Goal: Task Accomplishment & Management: Use online tool/utility

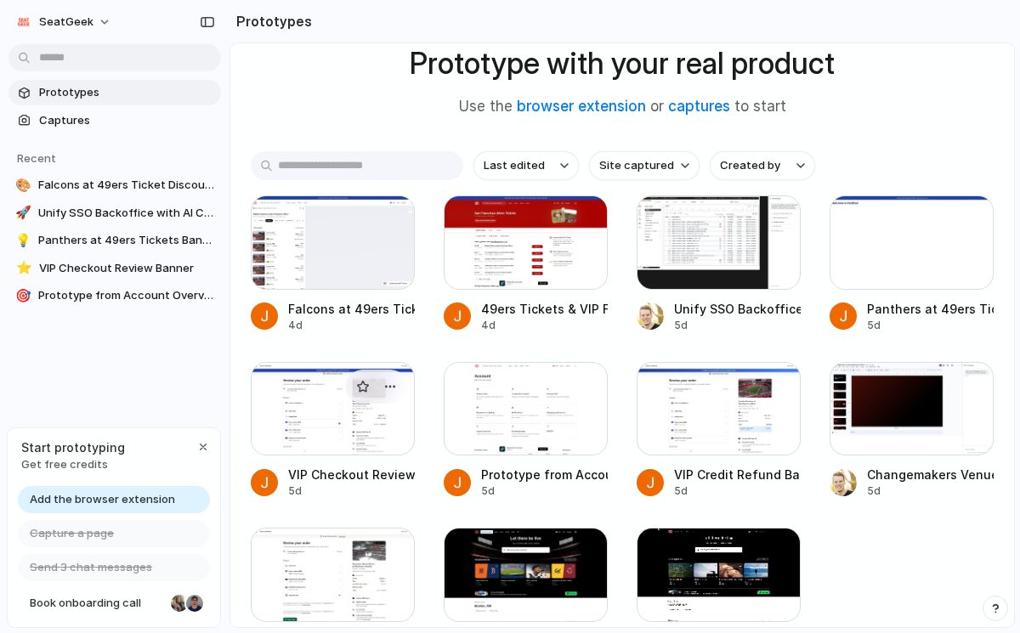
scroll to position [116, 0]
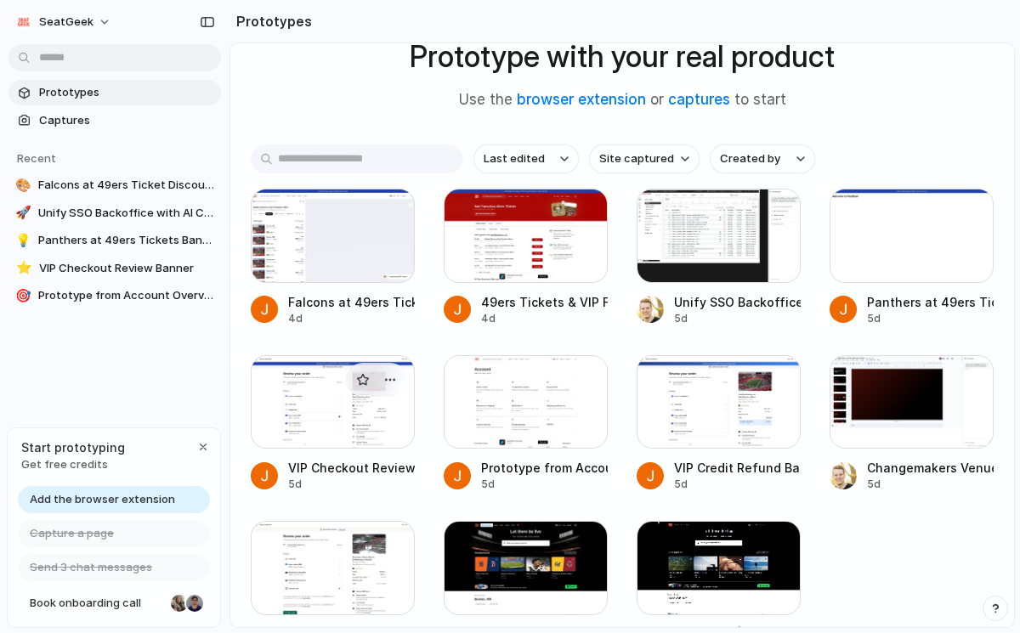
click at [315, 404] on div at bounding box center [333, 402] width 164 height 94
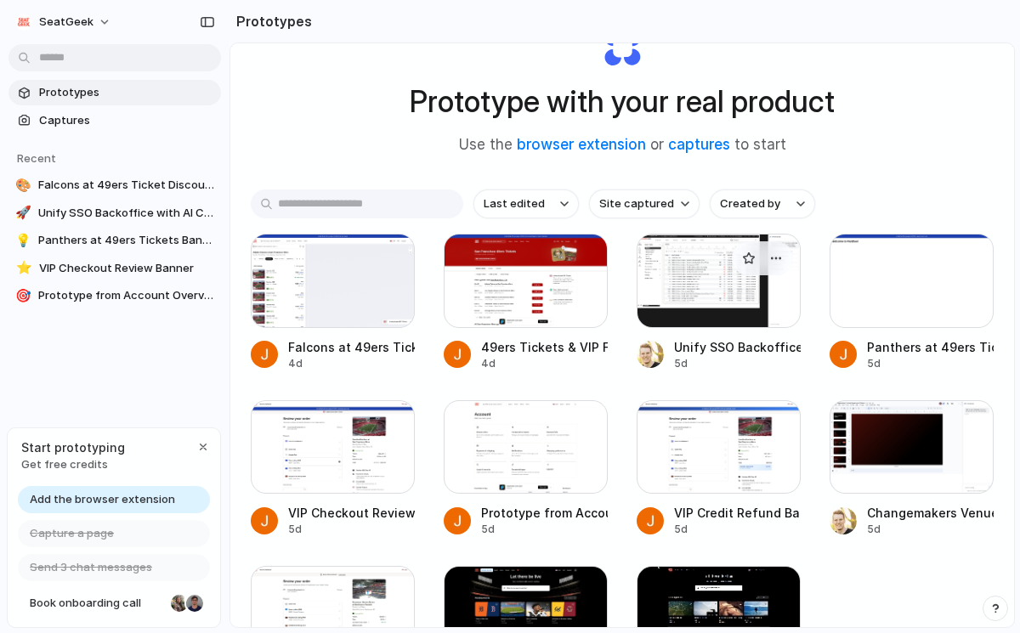
scroll to position [71, 0]
click at [677, 448] on div at bounding box center [719, 447] width 164 height 94
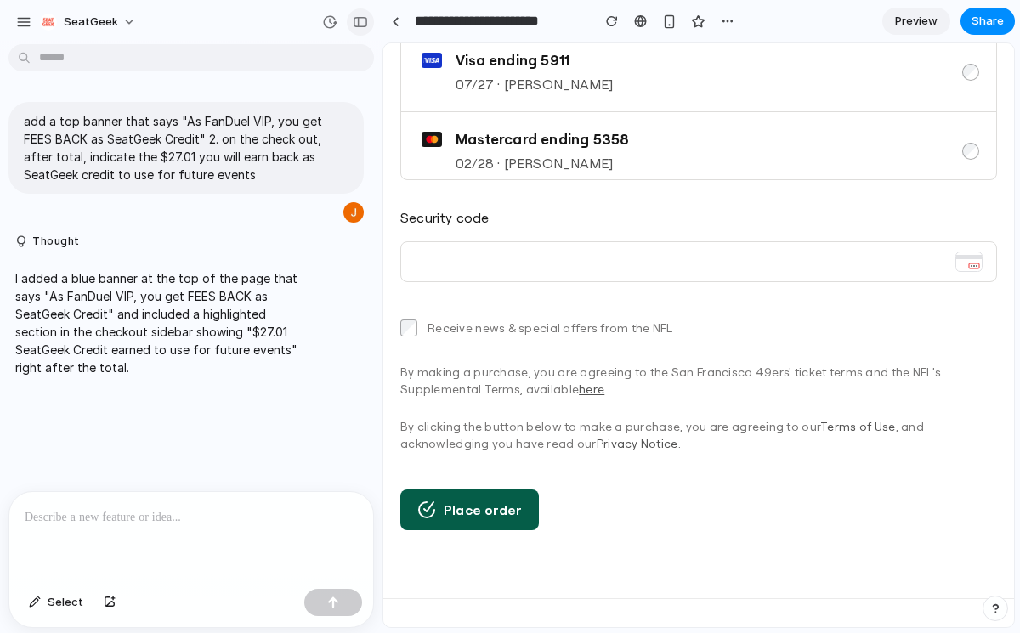
click at [357, 25] on div "button" at bounding box center [360, 22] width 15 height 12
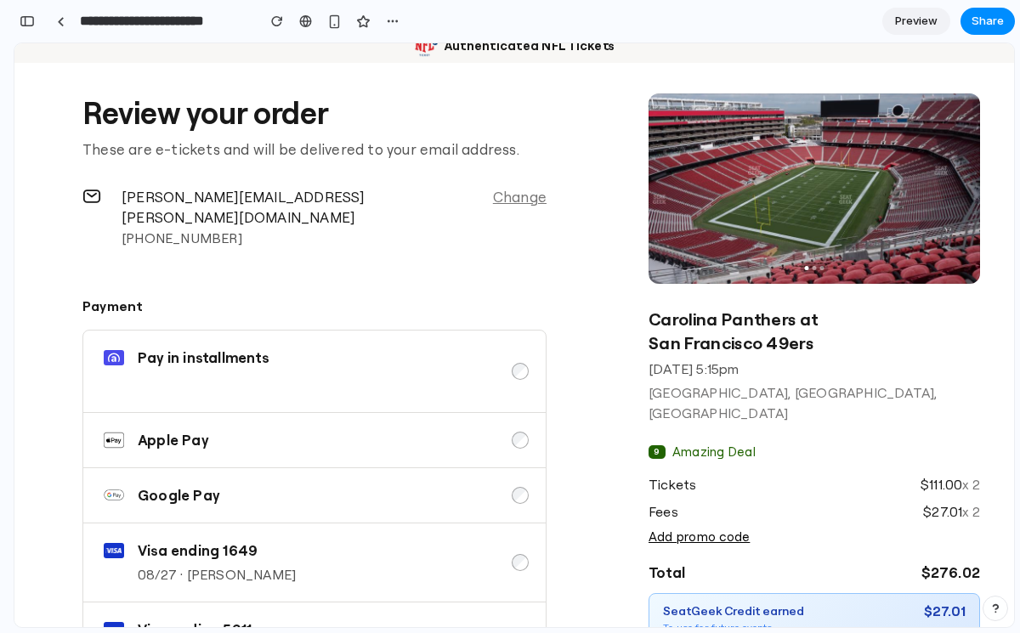
scroll to position [109, 0]
click at [321, 191] on section "[PERSON_NAME][EMAIL_ADDRESS][PERSON_NAME][DOMAIN_NAME] [PHONE_NUMBER] Change" at bounding box center [314, 217] width 464 height 82
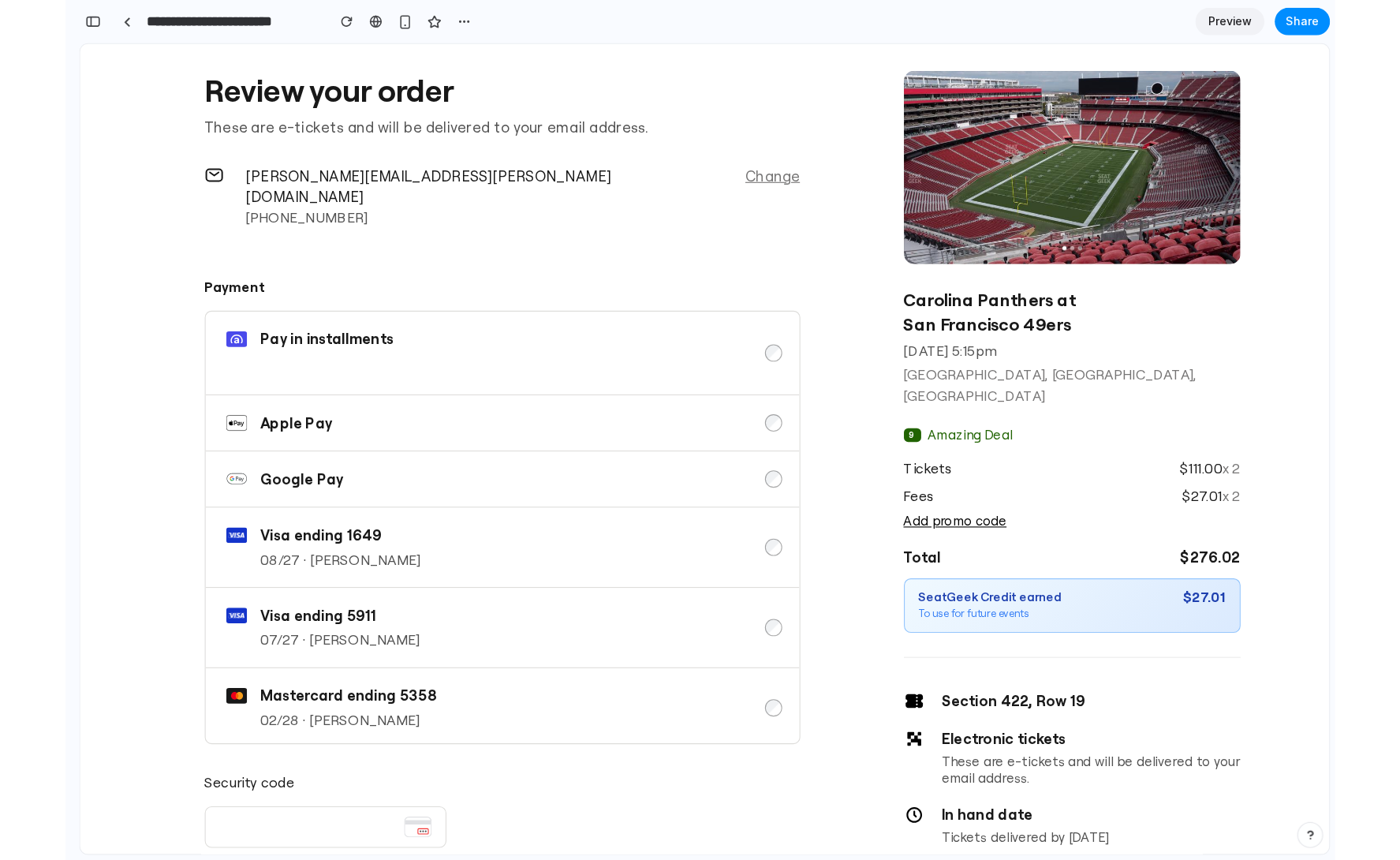
scroll to position [0, 0]
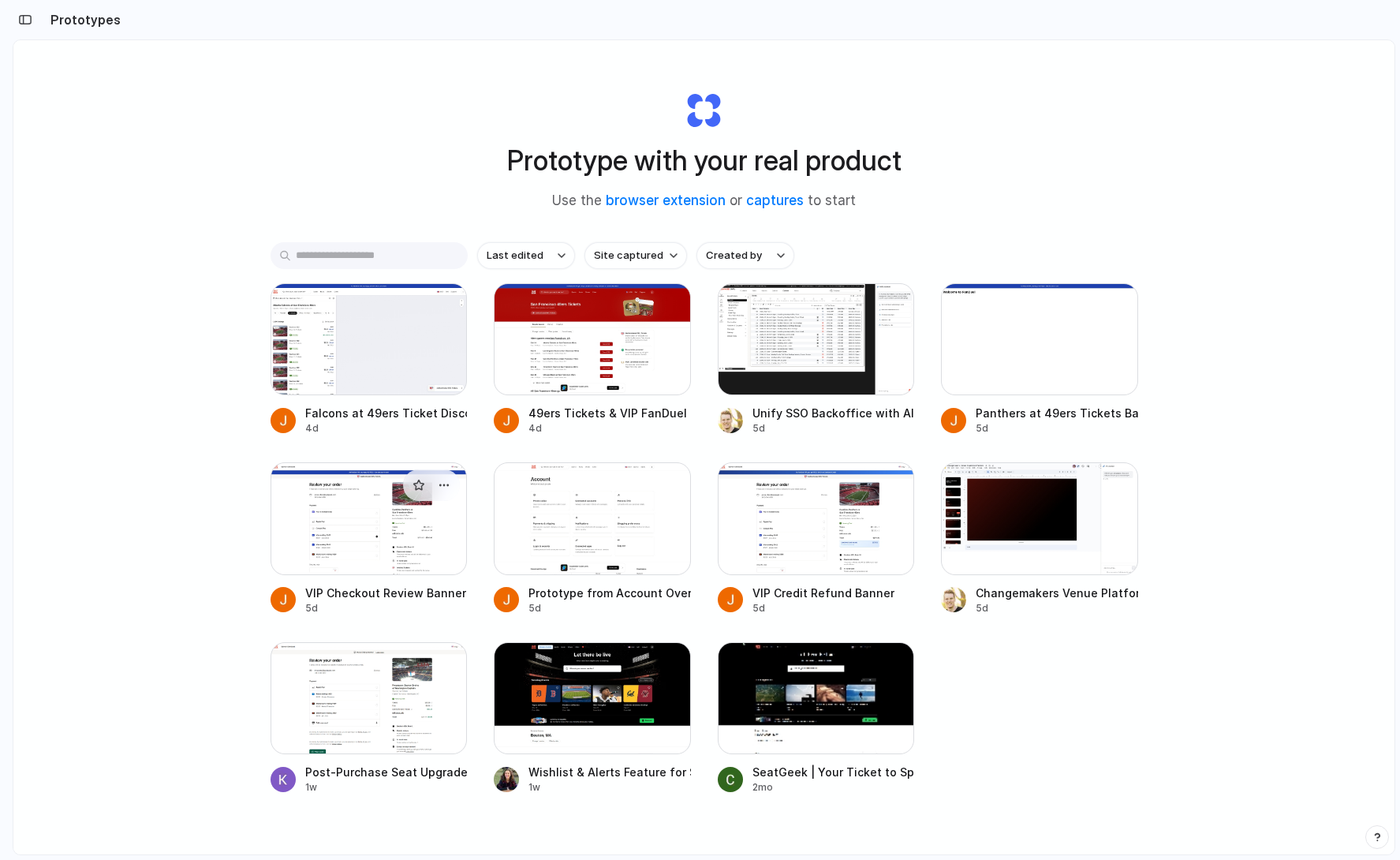
click at [365, 529] on div at bounding box center [369, 518] width 198 height 112
click at [780, 537] on div at bounding box center [816, 518] width 198 height 112
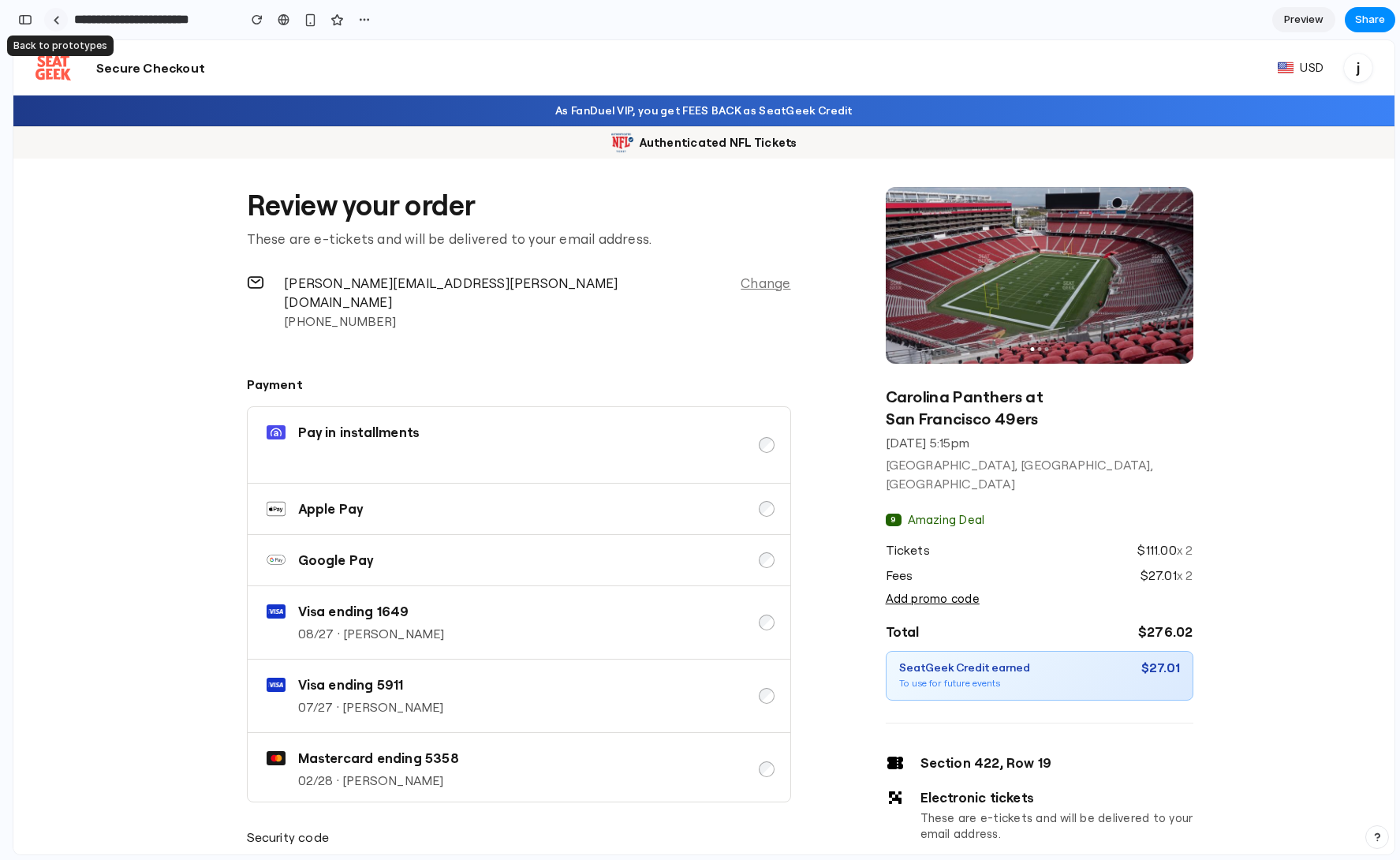
click at [55, 23] on div at bounding box center [57, 19] width 7 height 8
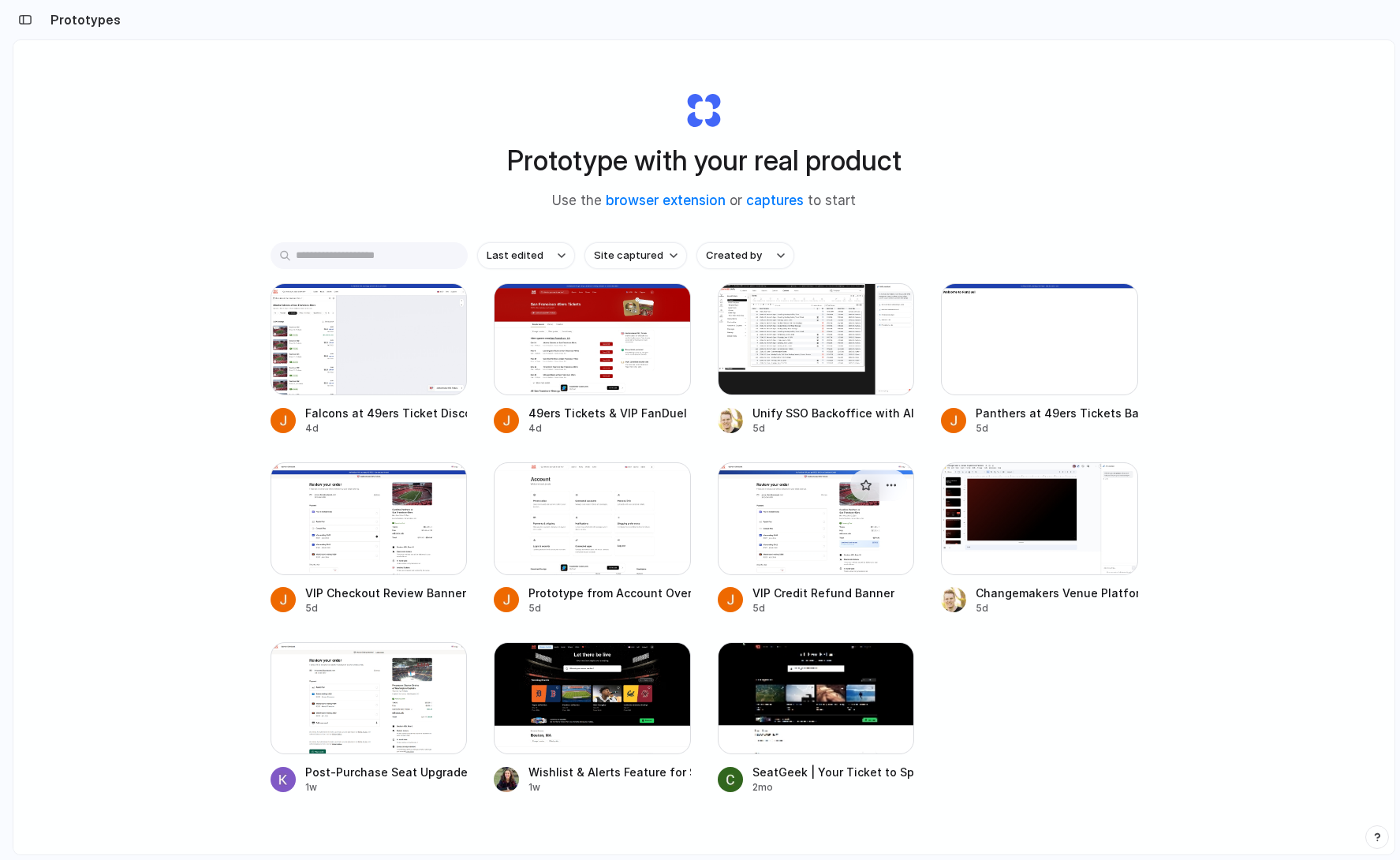
click at [788, 516] on div at bounding box center [816, 518] width 198 height 112
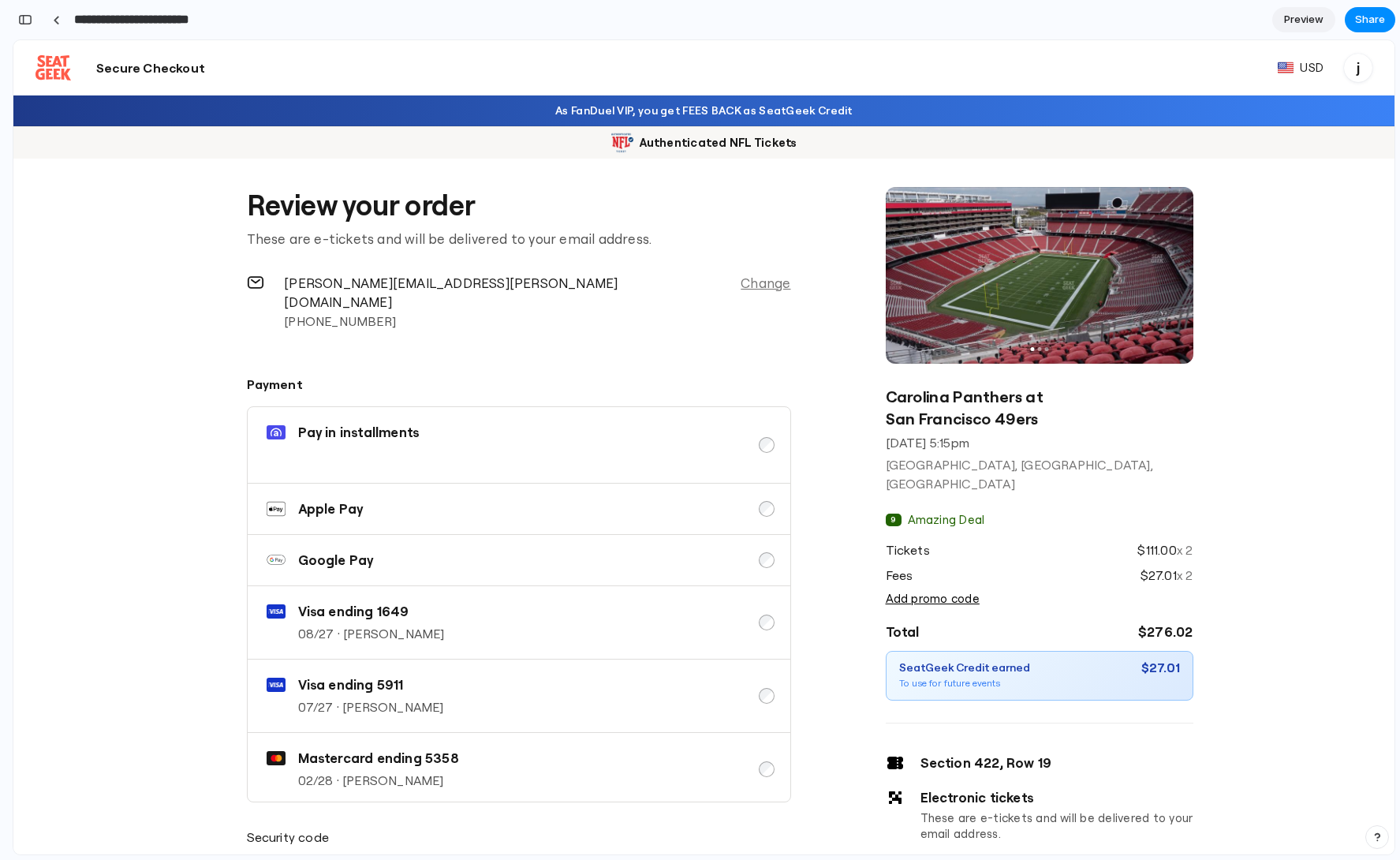
click at [88, 26] on input "**********" at bounding box center [152, 19] width 161 height 29
click at [25, 21] on div "button" at bounding box center [25, 19] width 14 height 11
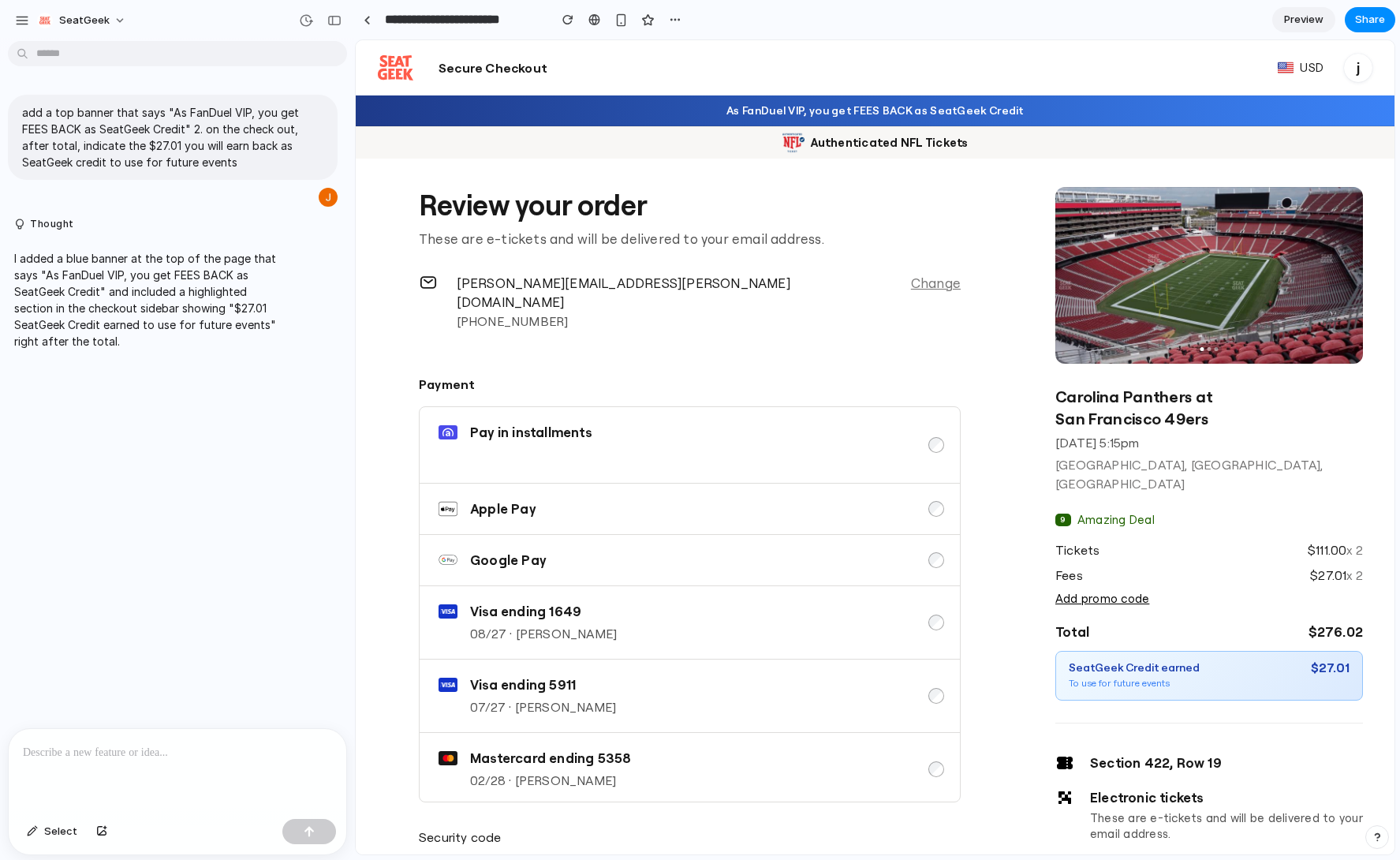
click at [76, 587] on p at bounding box center [177, 752] width 309 height 19
